Goal: Check status: Check status

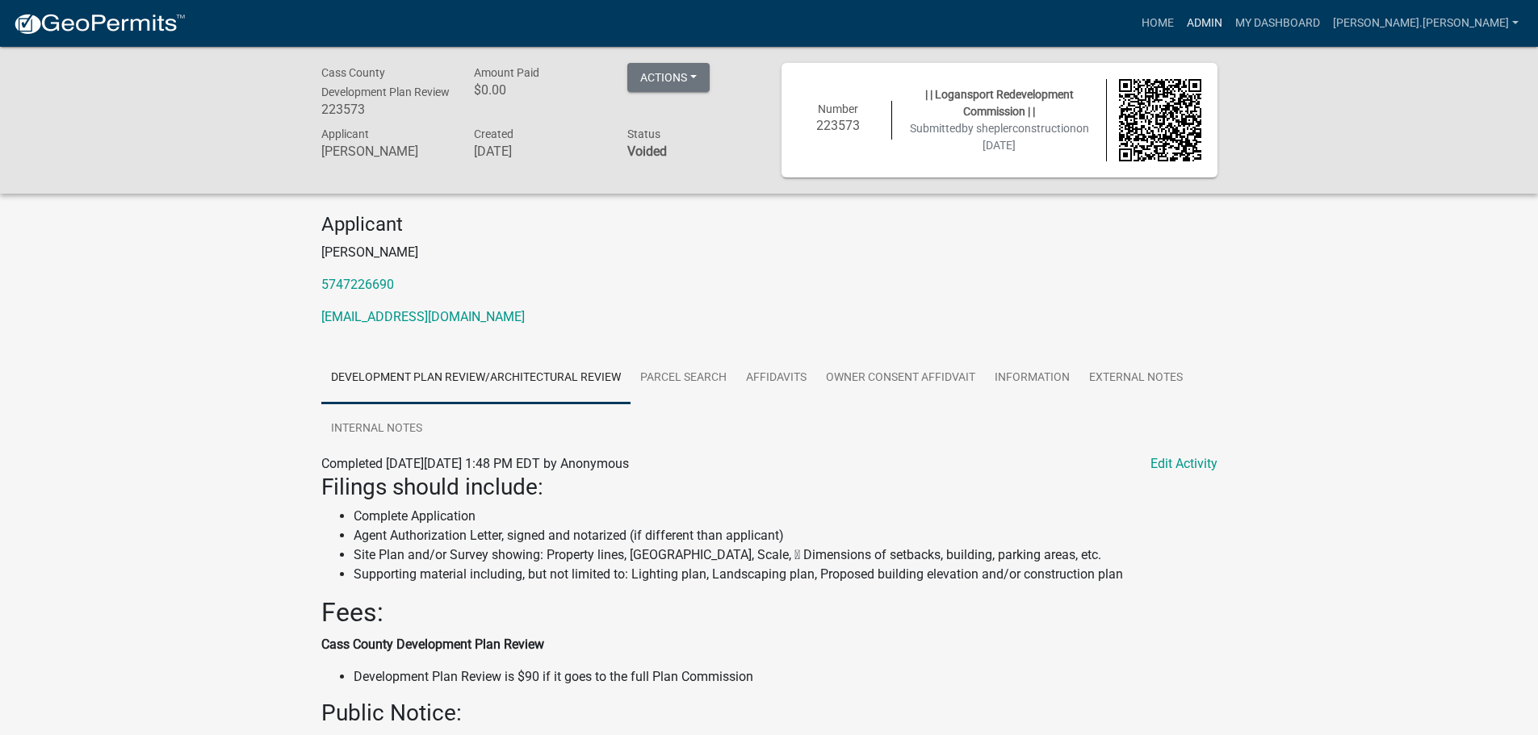
click at [1229, 24] on link "Admin" at bounding box center [1204, 23] width 48 height 31
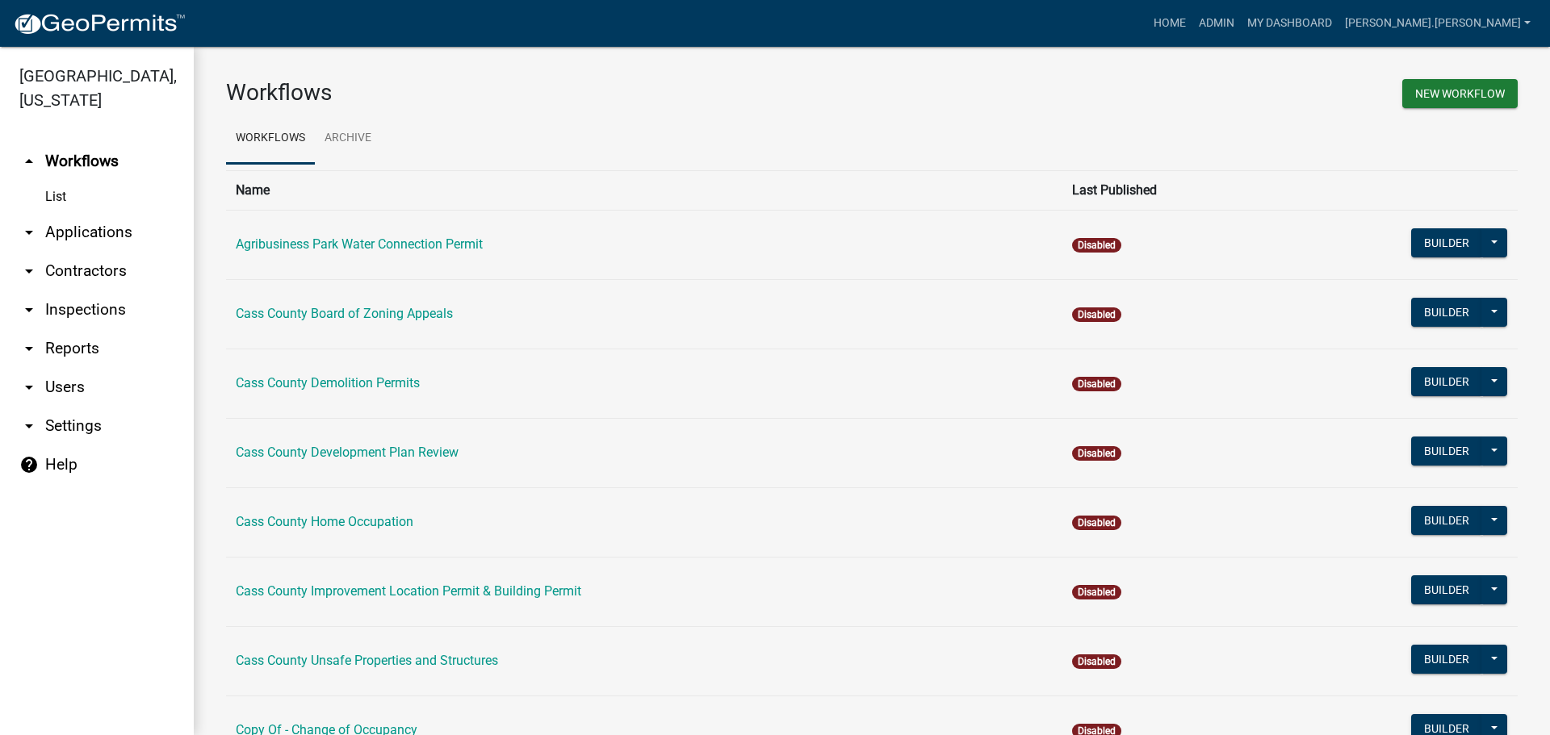
click at [76, 213] on link "arrow_drop_down Applications" at bounding box center [97, 232] width 194 height 39
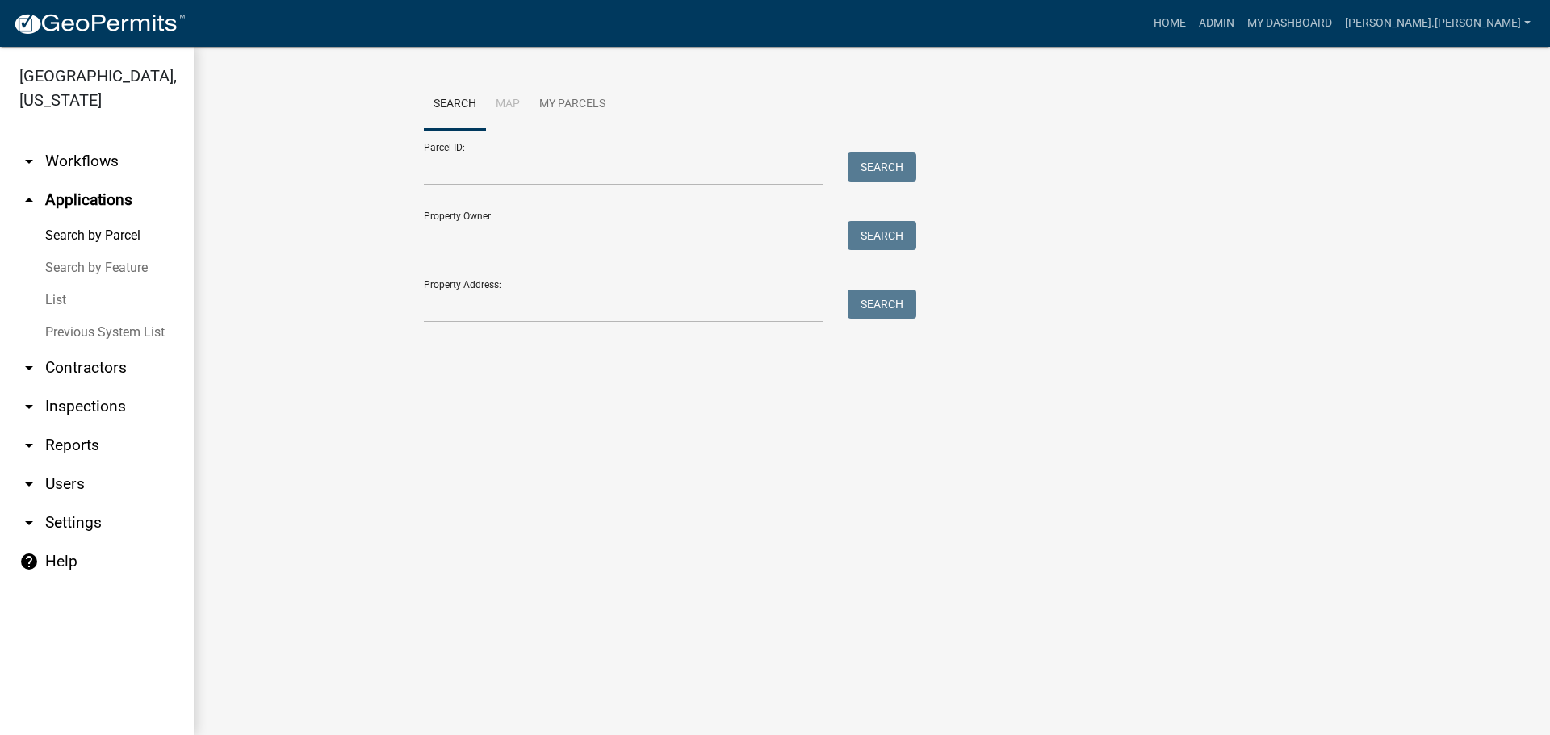
click at [58, 284] on link "List" at bounding box center [97, 300] width 194 height 32
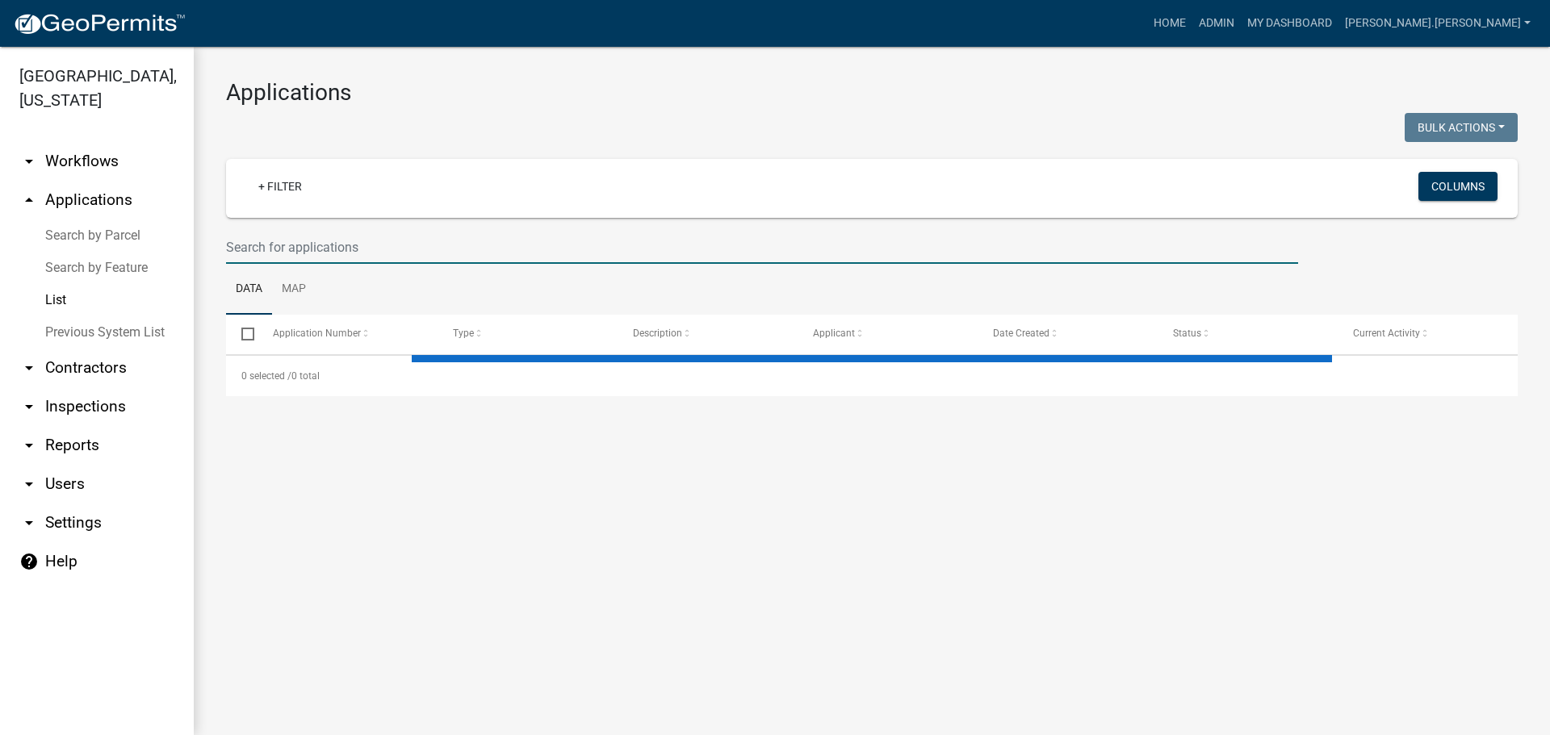
click at [288, 245] on input "text" at bounding box center [762, 247] width 1072 height 33
select select "3: 100"
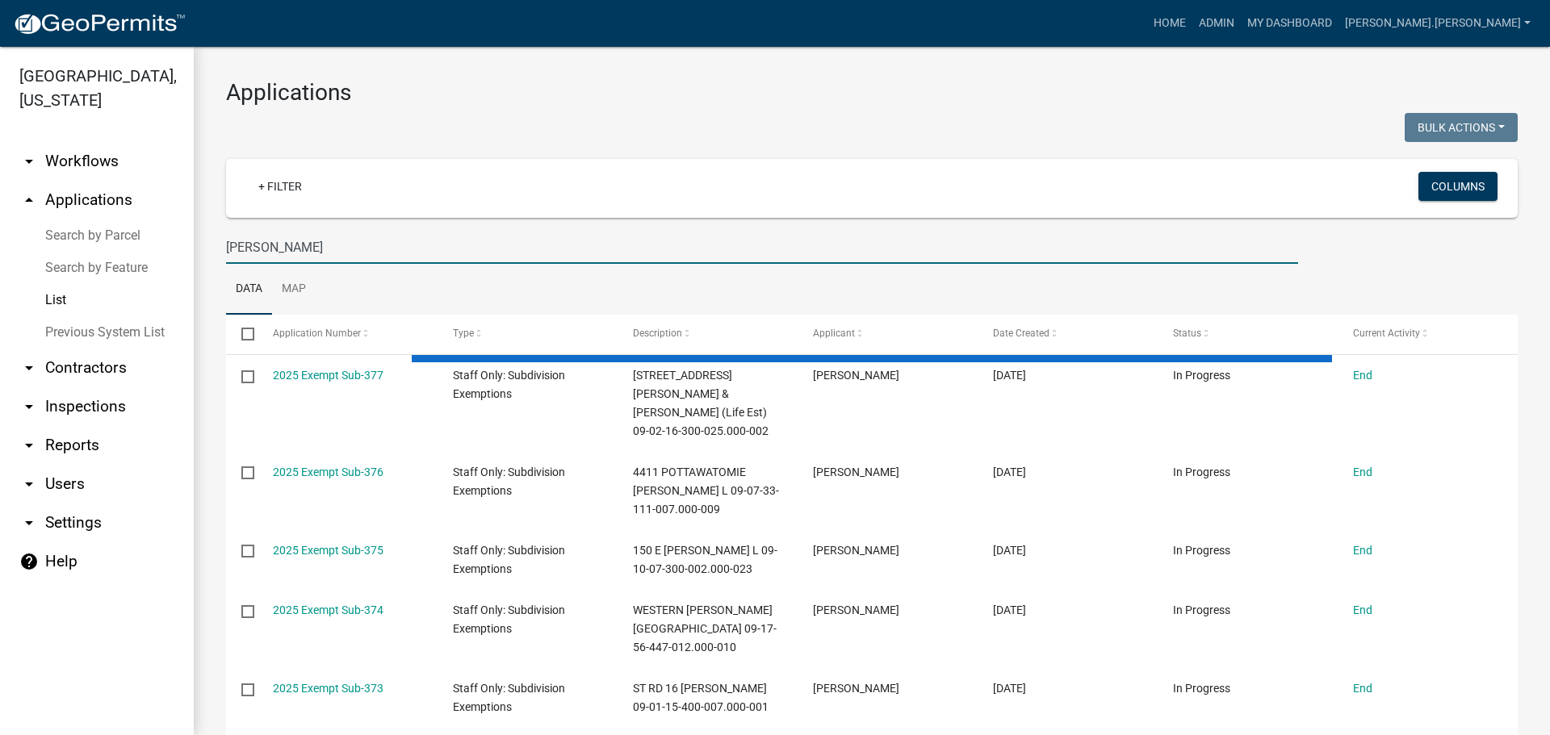
type input "[PERSON_NAME]"
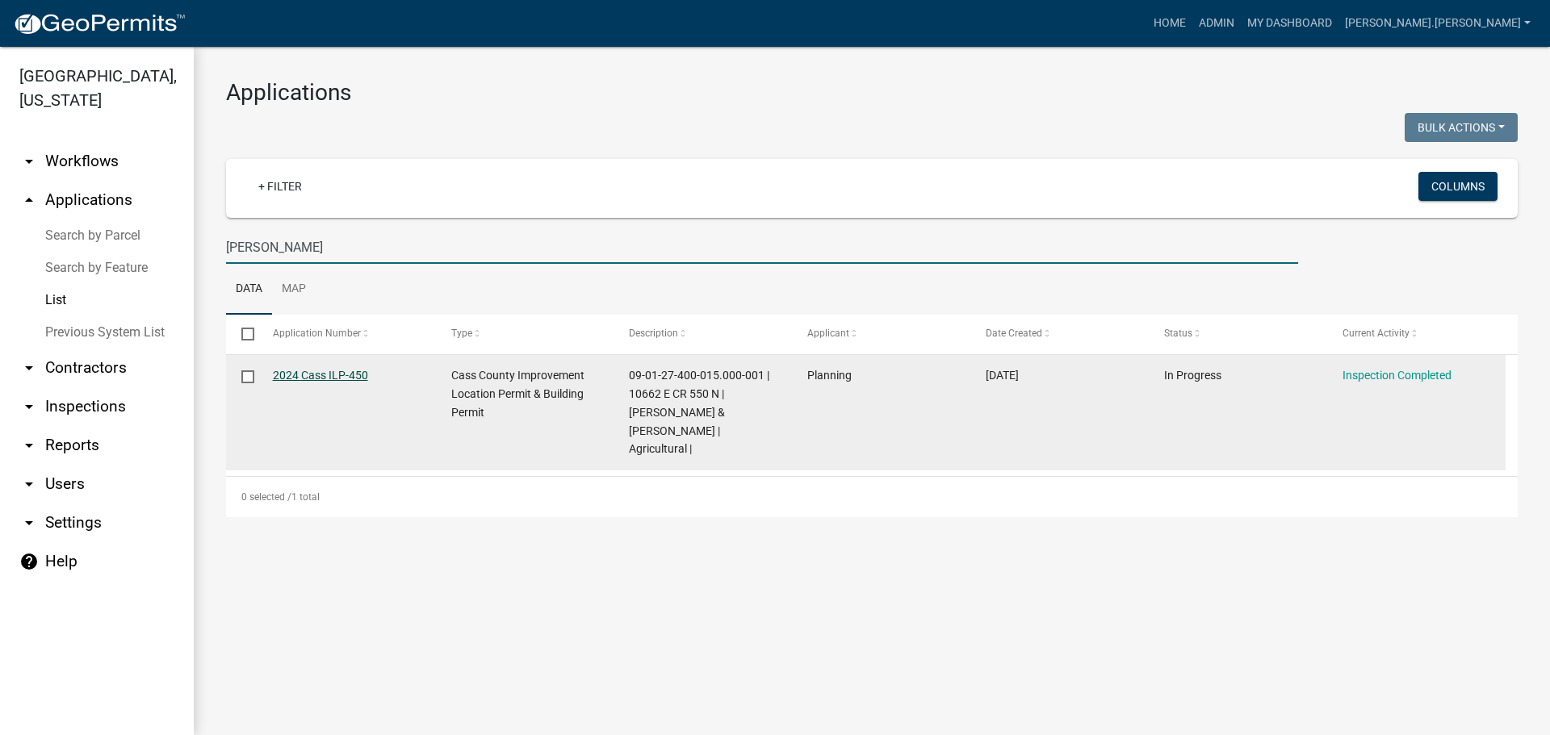
click at [338, 374] on link "2024 Cass ILP-450" at bounding box center [320, 375] width 95 height 13
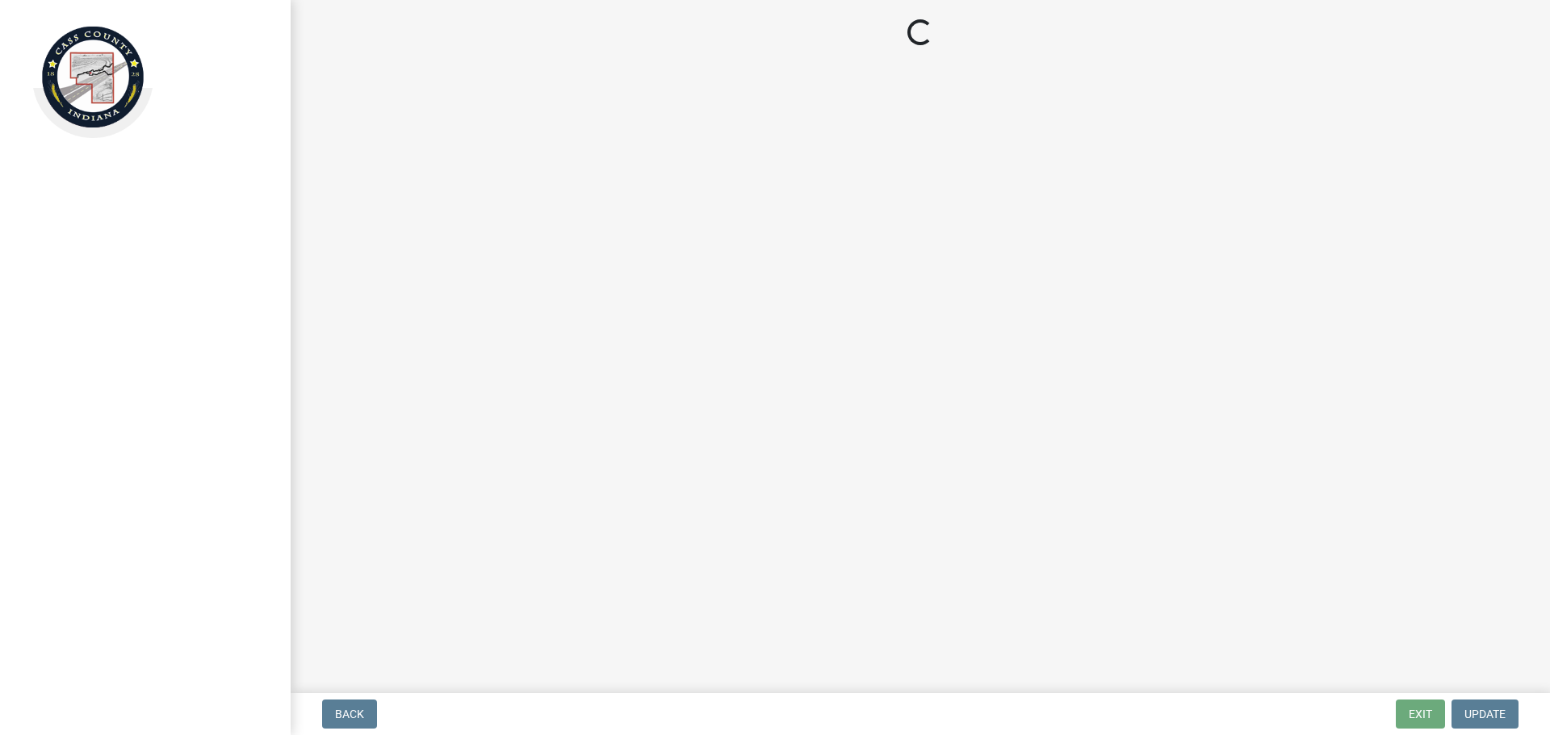
select select "baa4a543-a046-499c-bd40-1ac368eec85c"
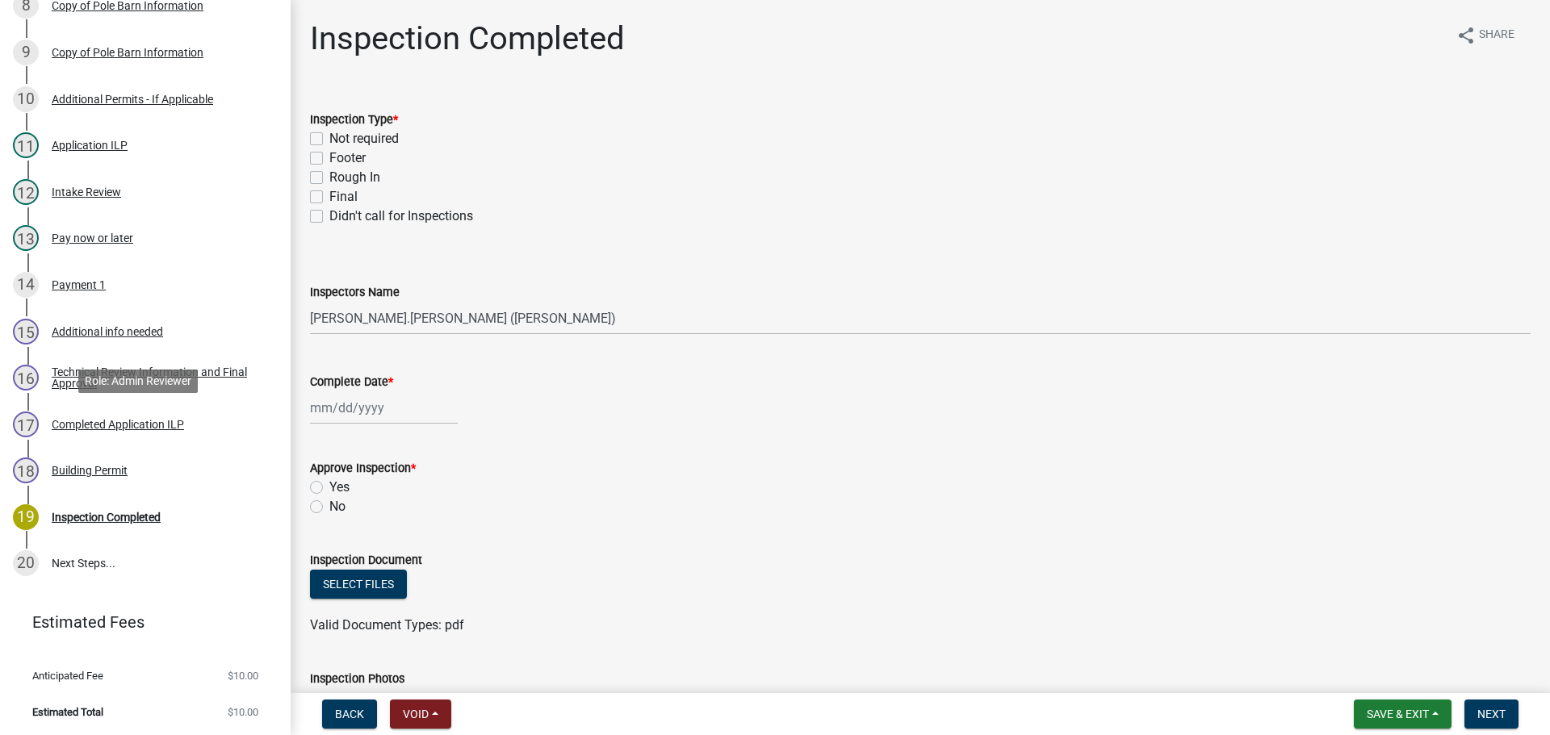
scroll to position [680, 0]
